Goal: Task Accomplishment & Management: Use online tool/utility

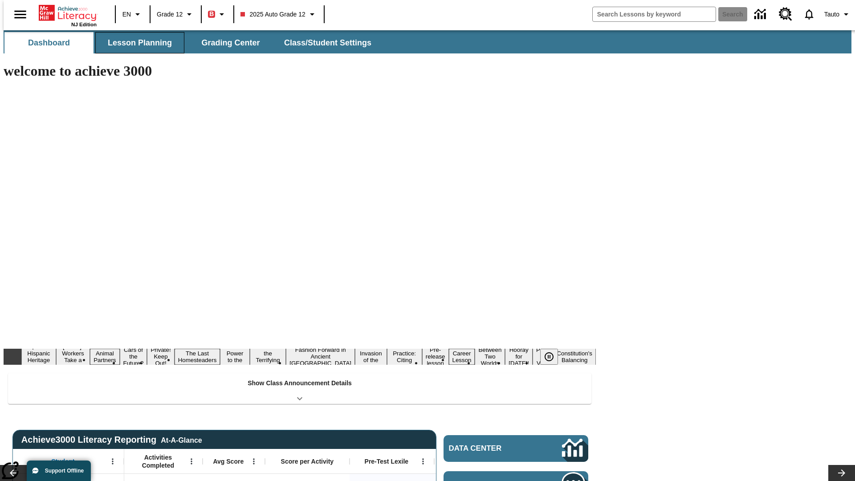
click at [136, 43] on button "Lesson Planning" at bounding box center [139, 42] width 89 height 21
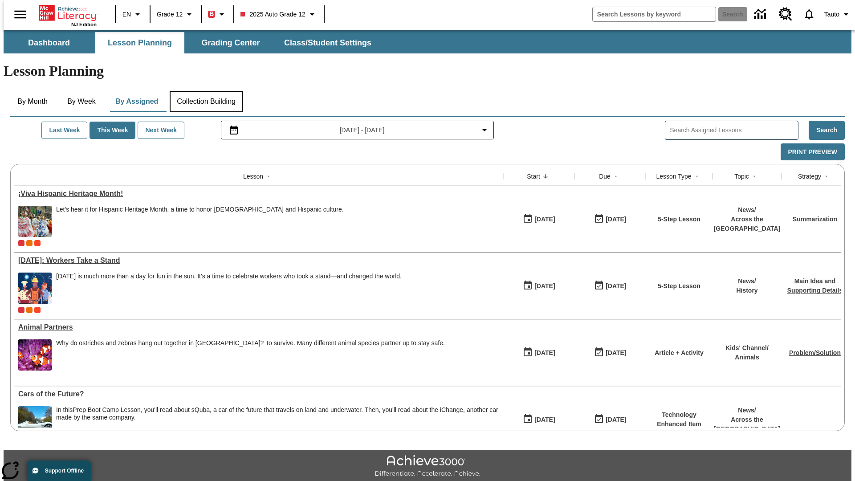
click at [206, 91] on button "Collection Building" at bounding box center [206, 101] width 73 height 21
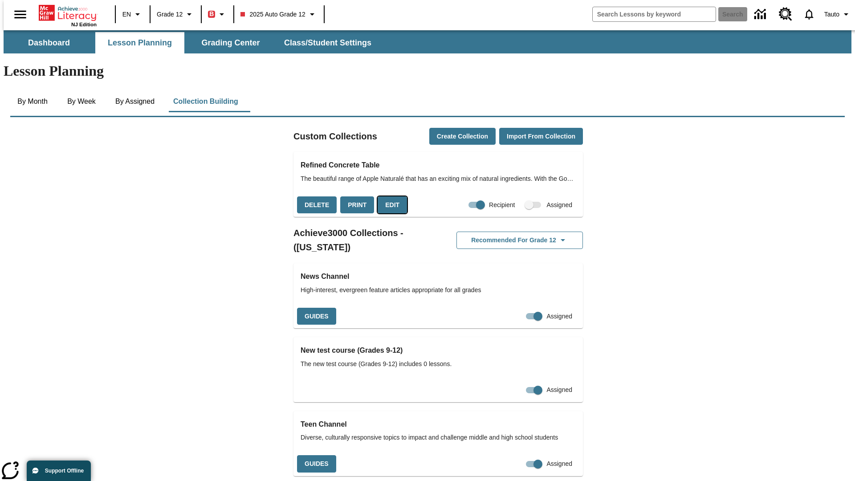
click at [389, 196] on button "Edit" at bounding box center [392, 204] width 29 height 17
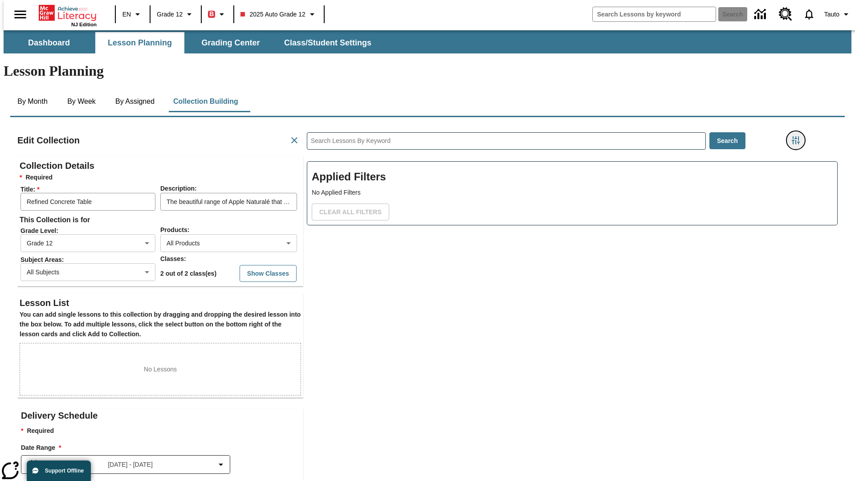
click at [799, 136] on icon "Filters Side menu" at bounding box center [796, 140] width 8 height 8
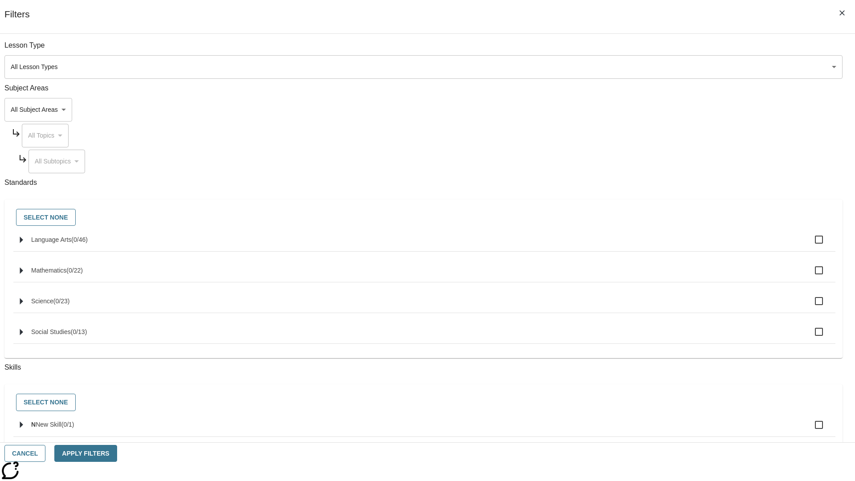
click at [641, 110] on body "Skip to main content NJ Edition EN Grade 12 B 2025 Auto Grade 12 Search 0 Tauto…" at bounding box center [428, 309] width 848 height 559
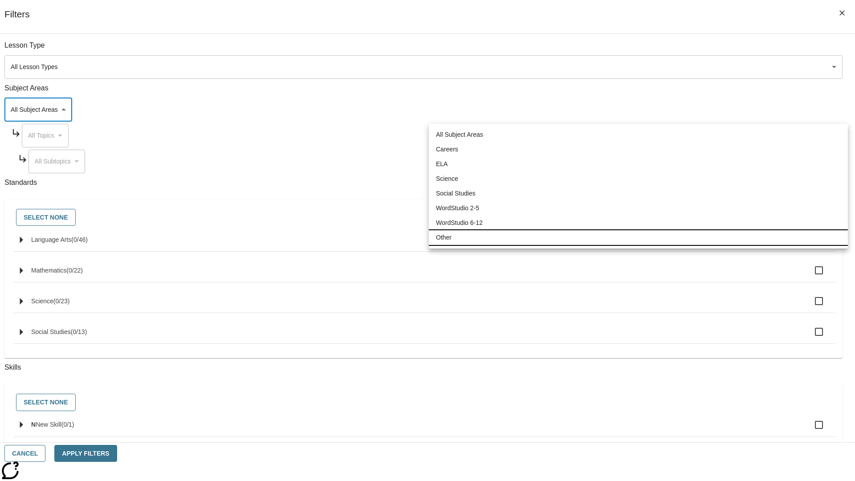
click at [638, 237] on li "Other" at bounding box center [638, 237] width 419 height 15
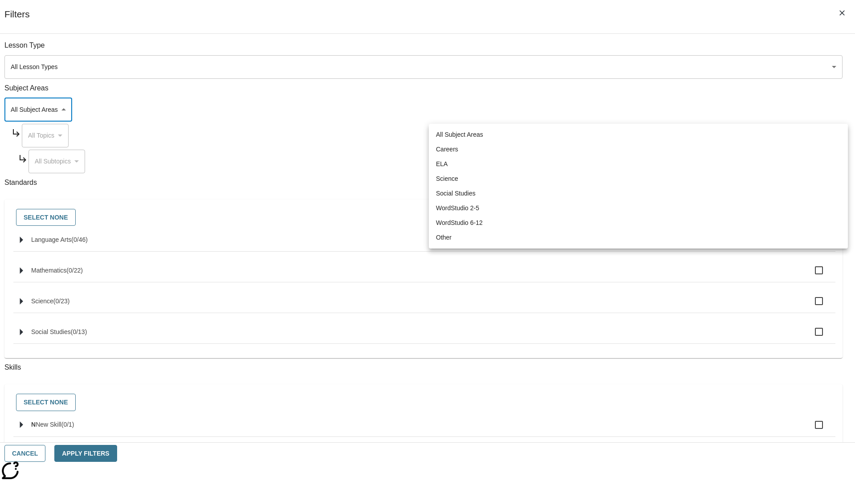
type input "0"
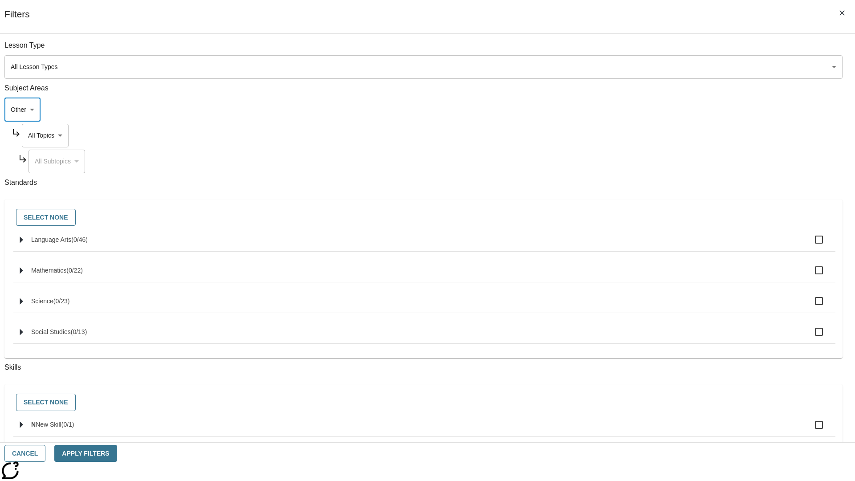
click at [650, 135] on body "Skip to main content NJ Edition EN Grade 12 B 2025 Auto Grade 12 Search 0 Tauto…" at bounding box center [428, 309] width 848 height 559
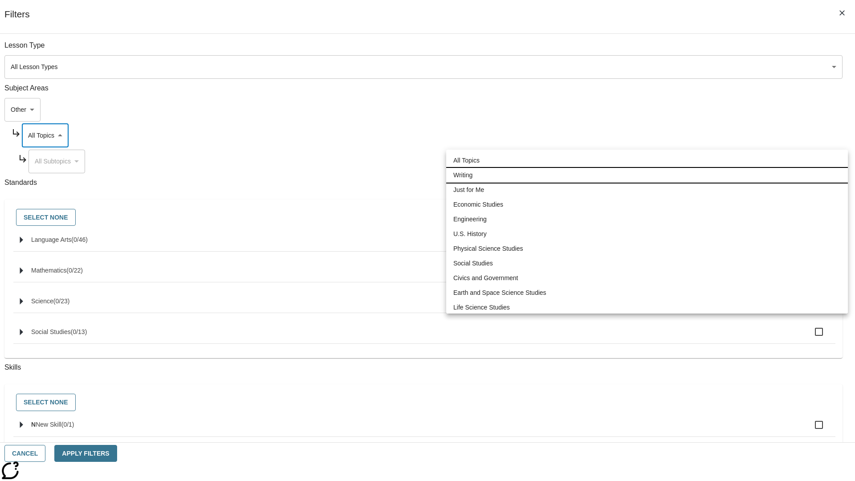
click at [647, 168] on li "Writing" at bounding box center [647, 175] width 402 height 15
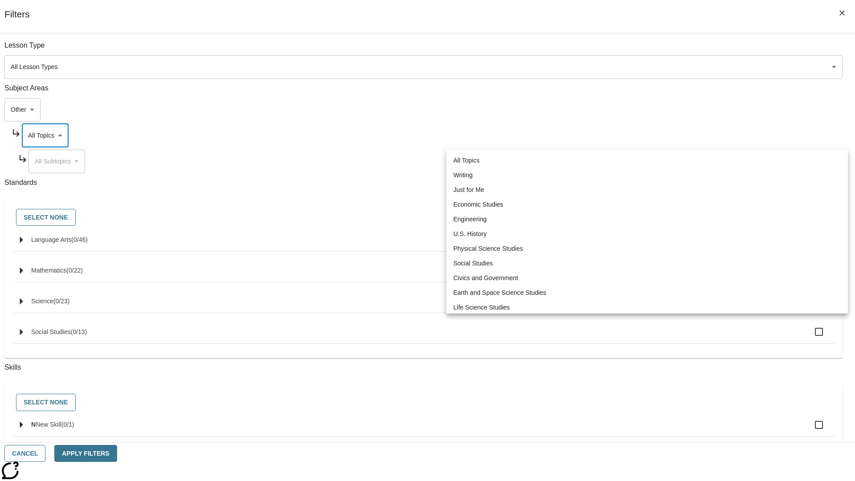
type input "6"
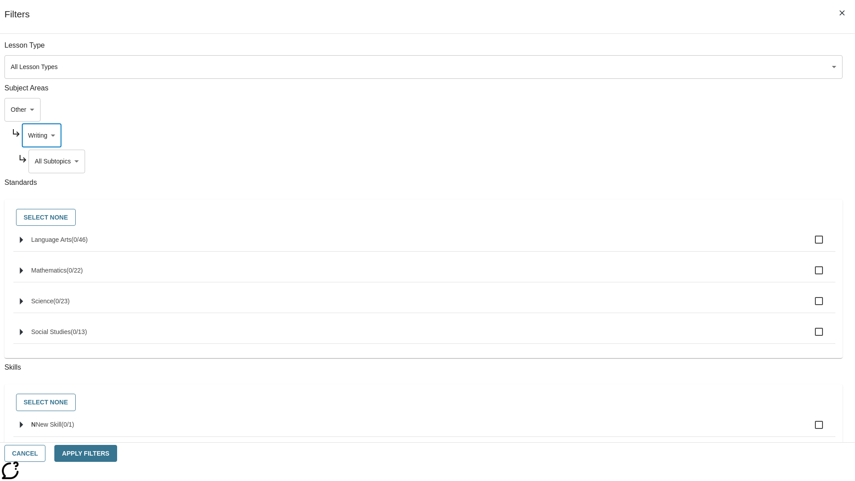
scroll to position [18, 0]
click at [117, 453] on button "Apply Filters" at bounding box center [85, 453] width 62 height 17
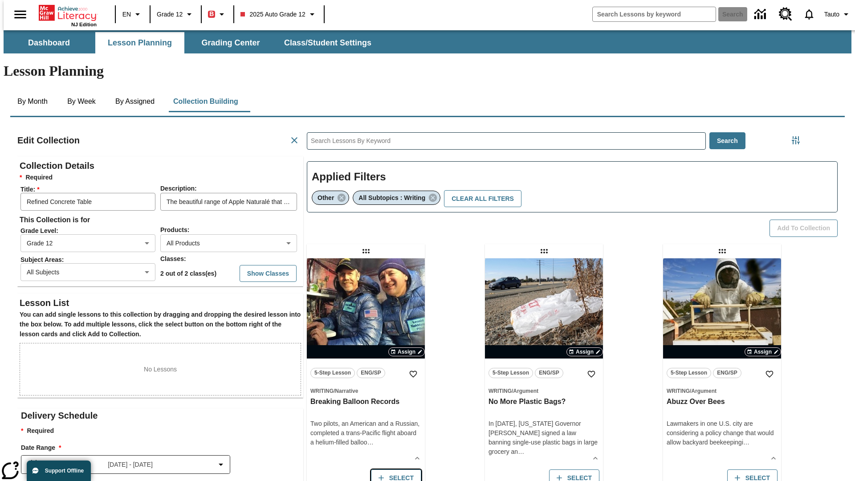
click at [394, 469] on button "Select" at bounding box center [396, 477] width 50 height 17
click at [807, 220] on button "Add to Collection" at bounding box center [804, 228] width 68 height 17
